Goal: Transaction & Acquisition: Download file/media

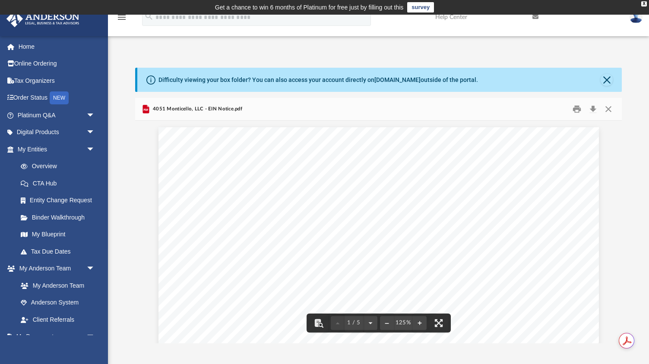
scroll to position [196, 487]
click at [608, 107] on button "Close" at bounding box center [608, 108] width 16 height 13
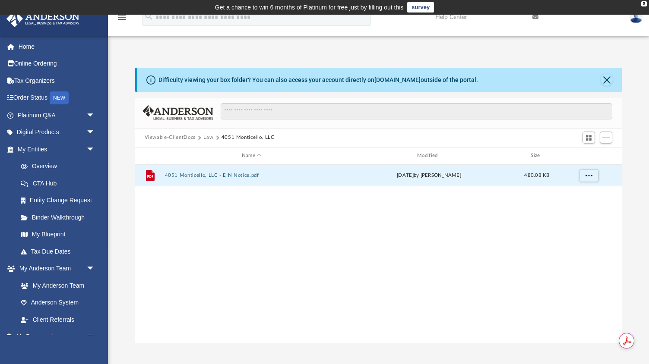
click at [208, 136] on button "Law" at bounding box center [208, 138] width 10 height 8
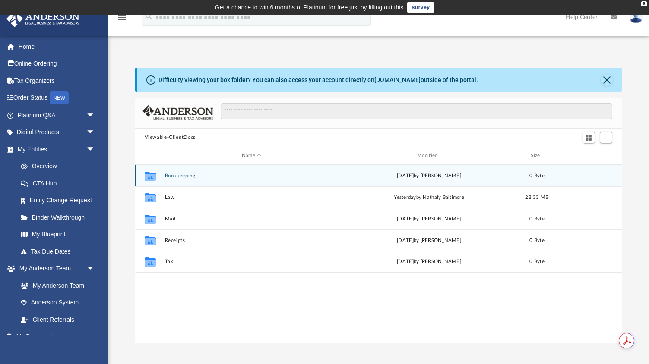
scroll to position [196, 487]
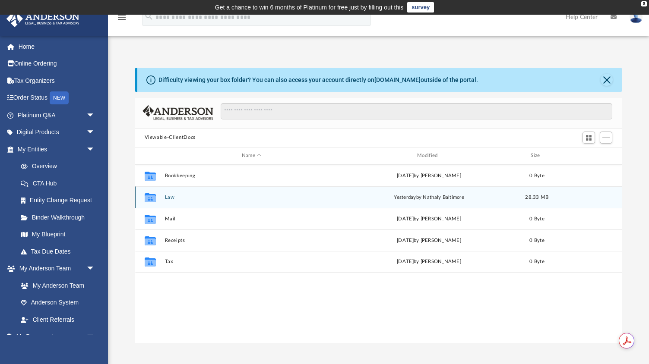
click at [168, 198] on button "Law" at bounding box center [251, 198] width 174 height 6
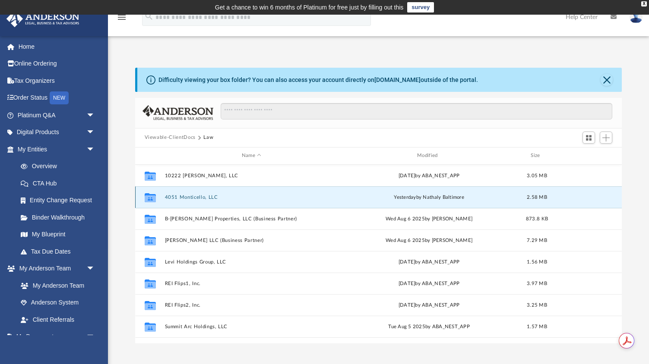
click at [169, 198] on button "4051 Monticello, LLC" at bounding box center [251, 198] width 174 height 6
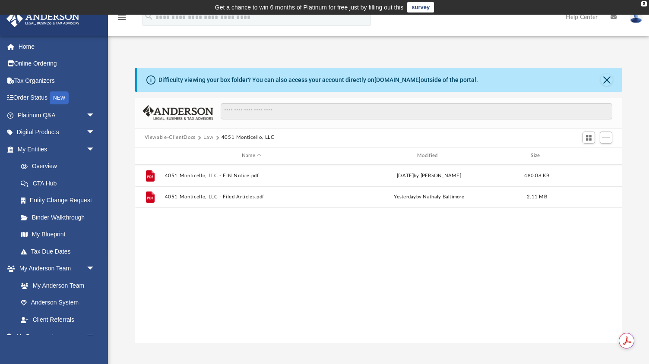
click at [205, 136] on button "Law" at bounding box center [208, 138] width 10 height 8
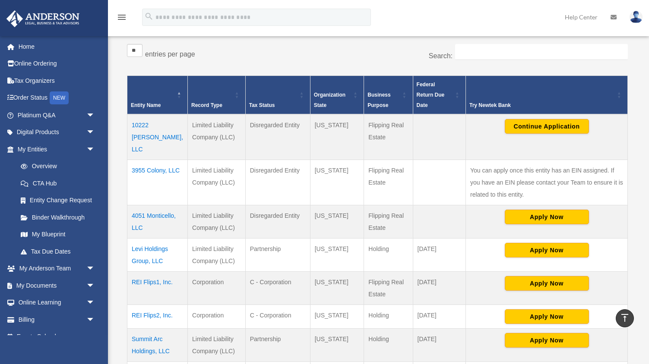
scroll to position [155, 0]
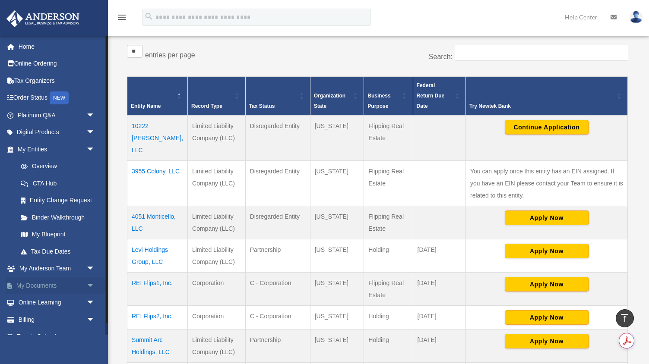
click at [32, 290] on link "My Documents arrow_drop_down" at bounding box center [57, 285] width 102 height 17
click at [88, 287] on span "arrow_drop_down" at bounding box center [94, 286] width 17 height 18
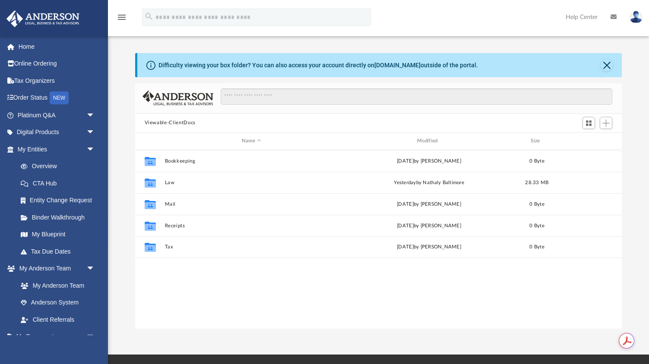
scroll to position [196, 487]
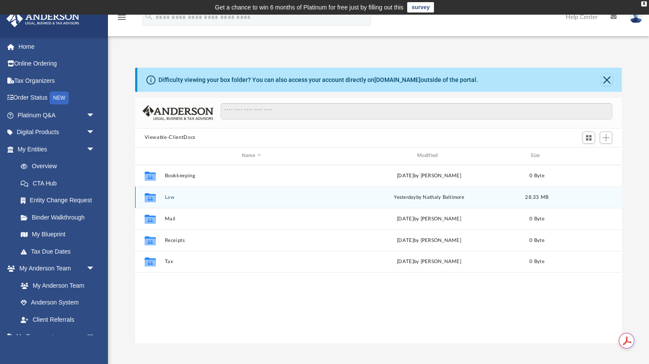
click at [167, 201] on div "Collaborated Folder Law [DATE] by Nathaly Baltimore 28.33 MB" at bounding box center [378, 197] width 487 height 22
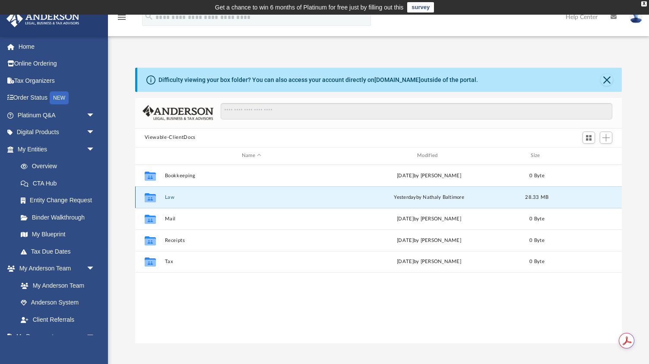
click at [168, 196] on button "Law" at bounding box center [251, 198] width 174 height 6
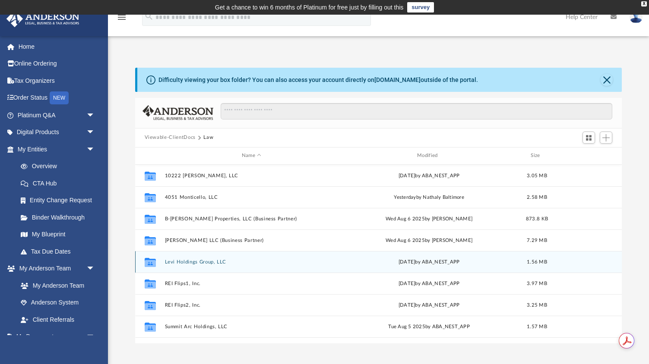
click at [185, 263] on button "Levi Holdings Group, LLC" at bounding box center [251, 262] width 174 height 6
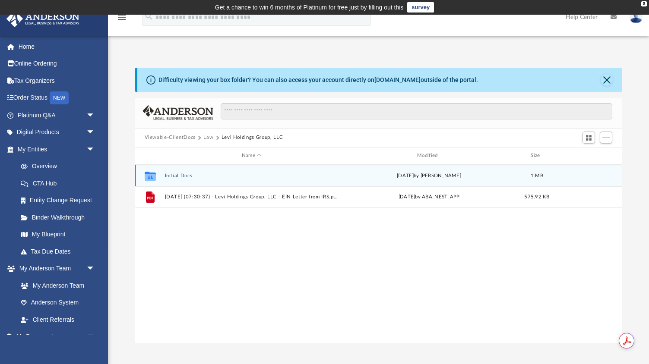
click at [177, 177] on button "Initial Docs" at bounding box center [251, 176] width 174 height 6
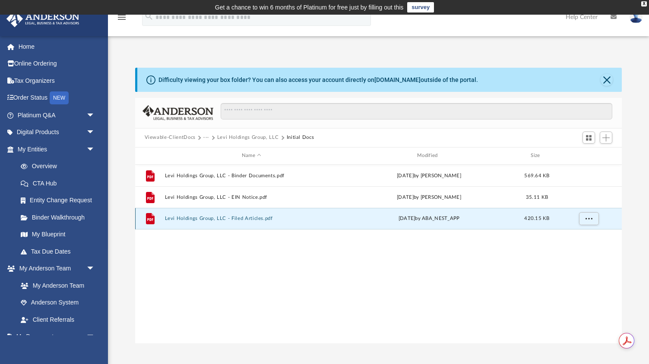
click at [182, 219] on button "Levi Holdings Group, LLC - Filed Articles.pdf" at bounding box center [251, 219] width 174 height 6
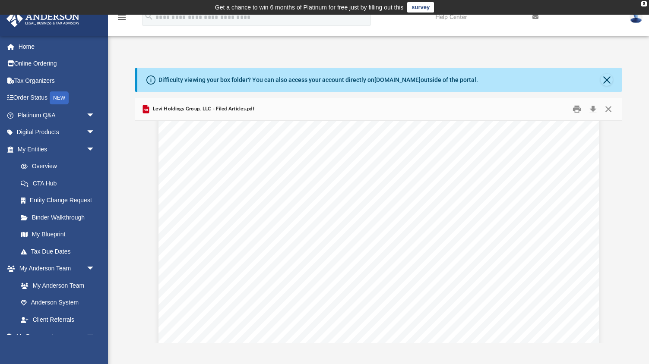
scroll to position [0, 0]
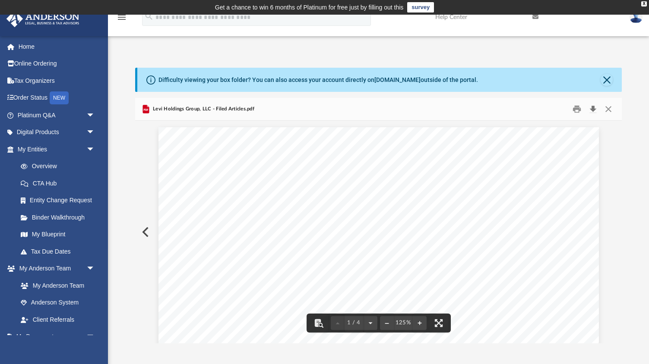
click at [591, 109] on button "Download" at bounding box center [593, 108] width 16 height 13
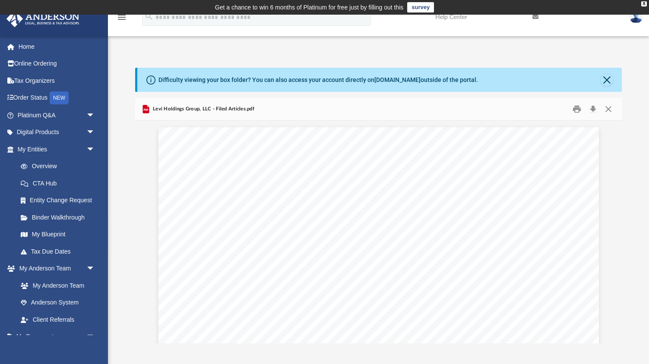
click at [378, 114] on div "Levi Holdings Group, LLC - Filed Articles.pdf" at bounding box center [378, 109] width 487 height 23
click at [608, 110] on button "Close" at bounding box center [608, 108] width 16 height 13
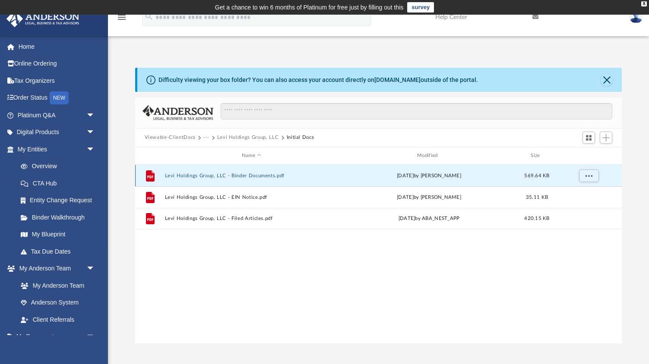
click at [242, 176] on button "Levi Holdings Group, LLC - Binder Documents.pdf" at bounding box center [251, 176] width 174 height 6
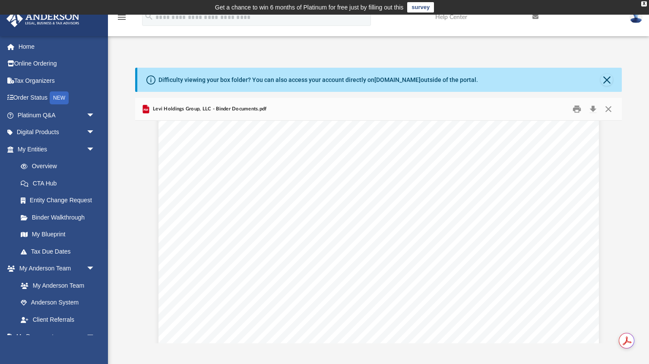
scroll to position [3060, 0]
